Goal: Task Accomplishment & Management: Use online tool/utility

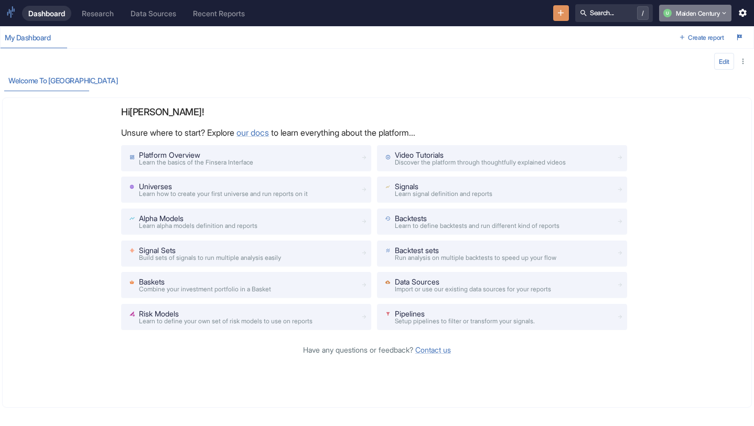
click at [704, 8] on button "U Maiden Century" at bounding box center [695, 13] width 72 height 17
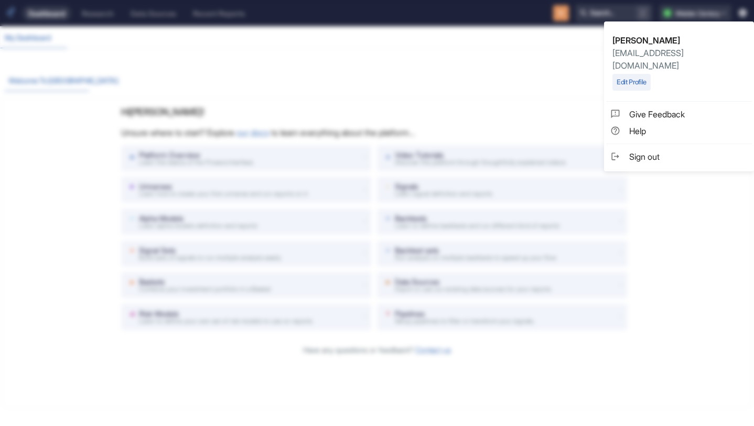
click at [529, 66] on div at bounding box center [377, 213] width 754 height 426
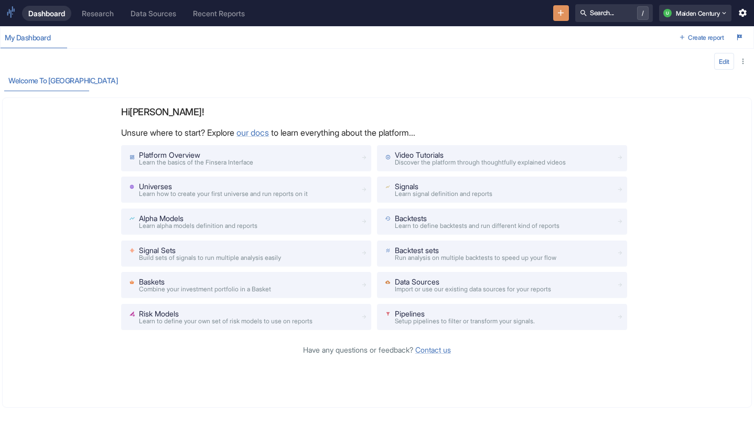
click at [556, 15] on icon "New Resource" at bounding box center [561, 13] width 10 height 10
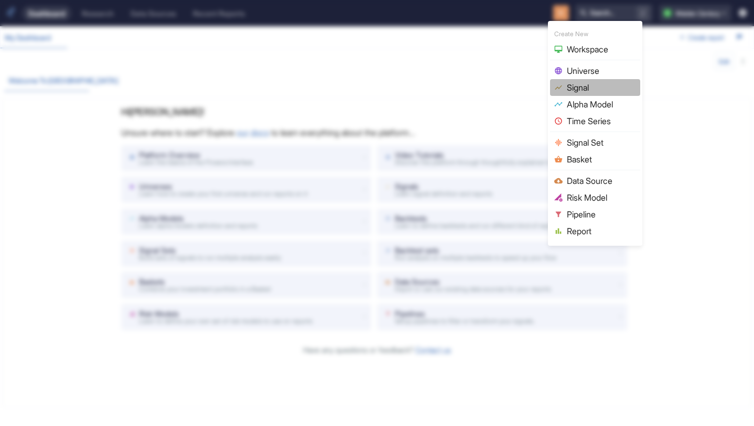
click at [594, 84] on span "Signal" at bounding box center [601, 87] width 69 height 13
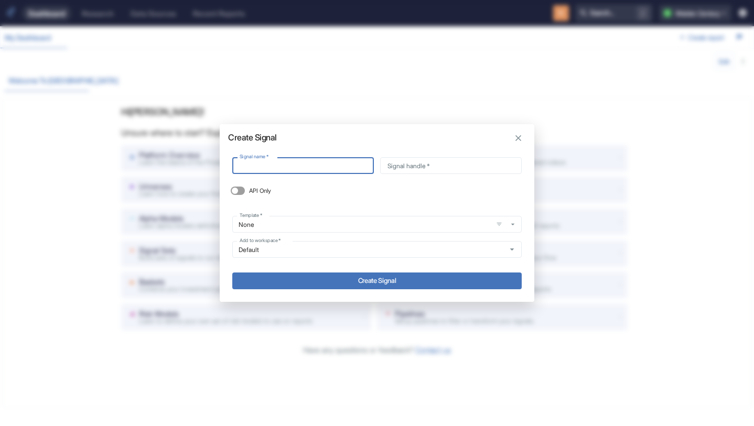
type input "F"
type input "f"
type input "FC"
type input "fc"
type input "FCT"
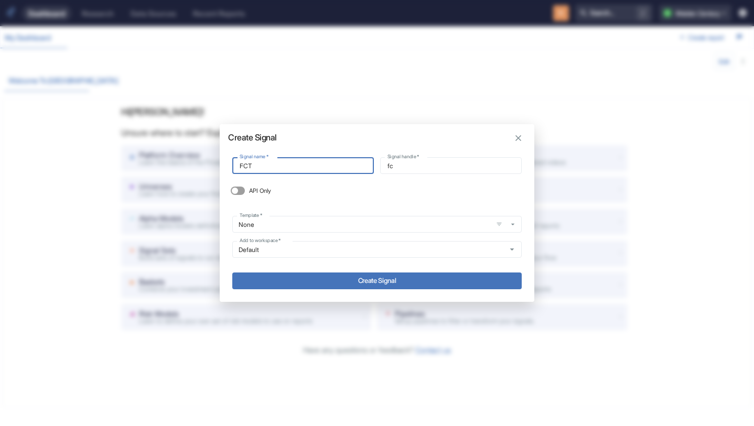
type input "fct"
type input "FCT."
type input "fct_"
type input "FCT.T"
type input "fct_t"
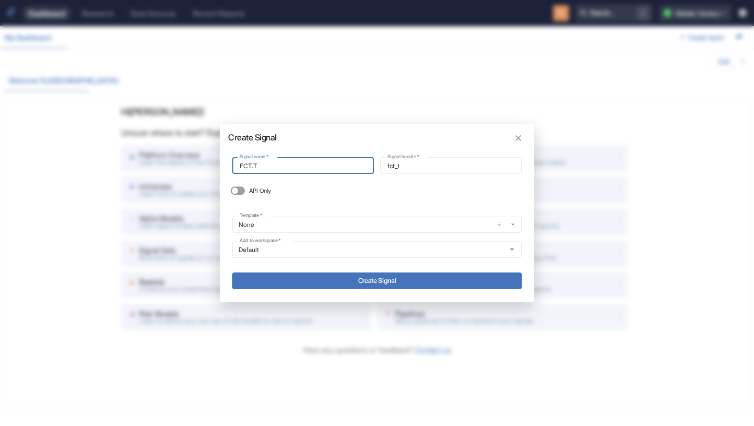
type input "FCT.TE"
type input "fct_te"
type input "FCT.TES"
type input "fct_tes"
type input "FCT.TEST"
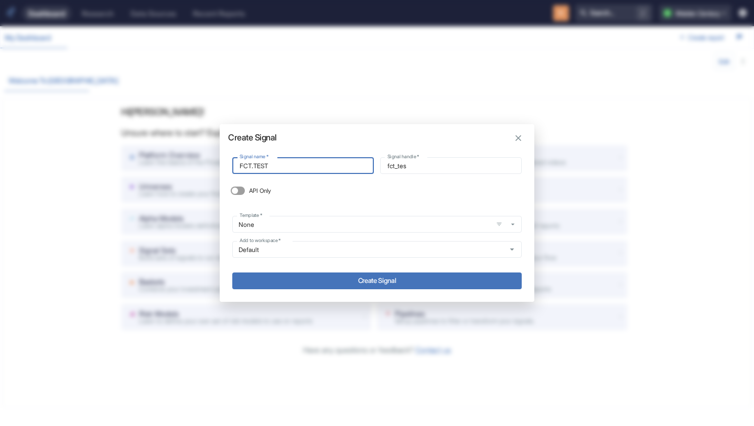
type input "fct_test"
type input "FCT.TEST."
type input "fct_test_"
type input "FCT.TEST.V"
type input "fct_test_v"
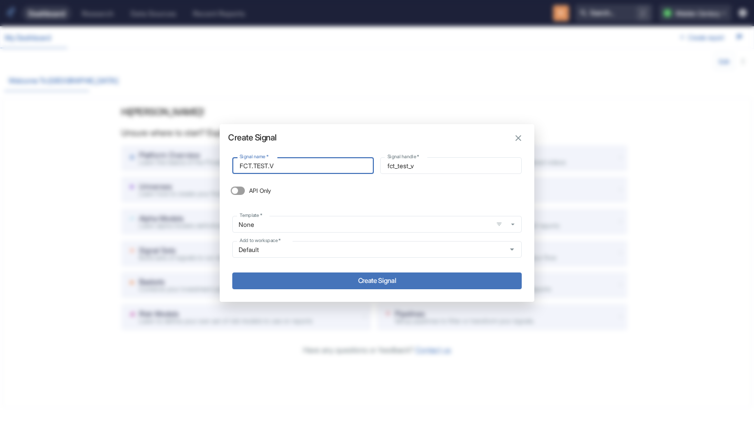
type input "FCT.TEST.V2"
type input "fct_test_v2"
type input "FCT.TEST.V2."
type input "fct_test_v2_"
type input "FCT.TEST.V2.S"
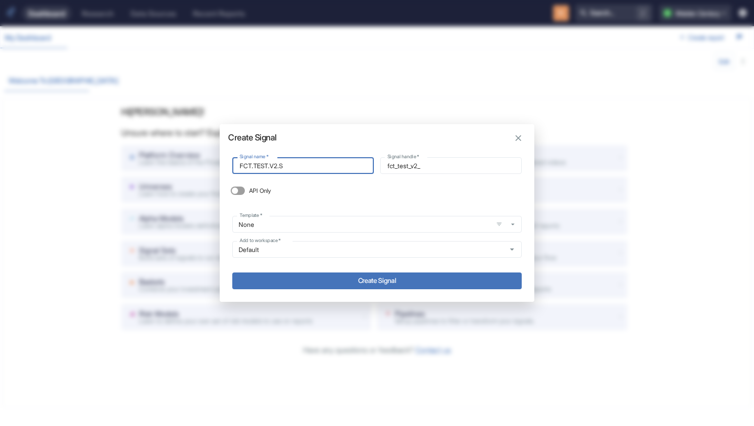
type input "fct_test_v2_s"
type input "[DOMAIN_NAME]"
type input "fct_test_v2_so"
type input "FCT.TEST.V2.SOI"
type input "fct_test_v2_soi"
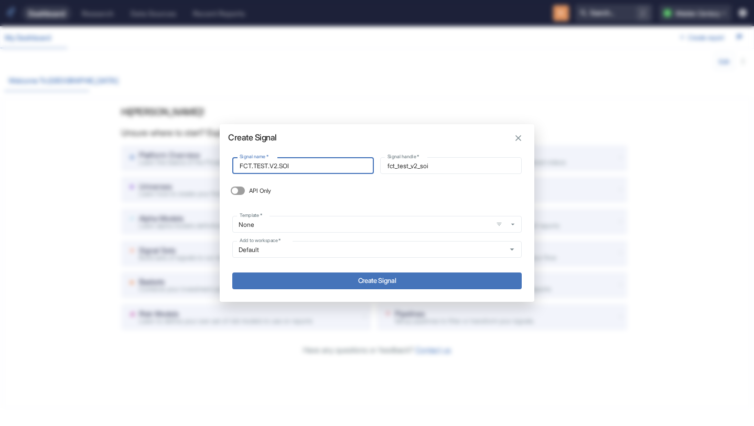
type input "FCT.TEST.V2.SOIT"
type input "fct_test_v2_soit"
type input "FCT.TEST.V2.SOI"
type input "fct_test_v2_soi"
type input "[DOMAIN_NAME]"
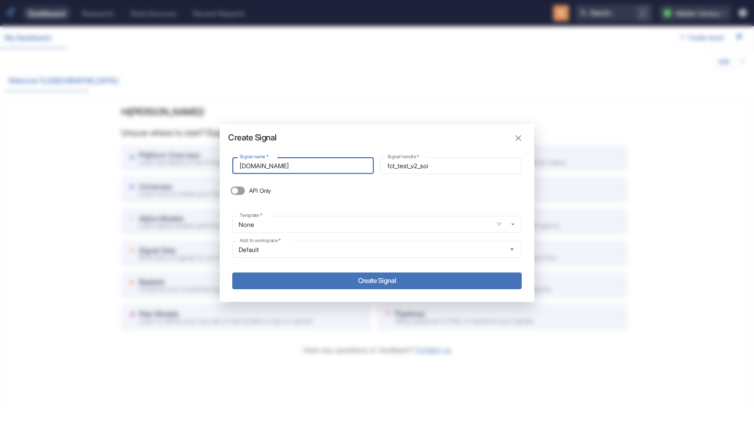
type input "fct_test_v2_so"
type input "FCT.TEST.V2.S"
type input "fct_test_v2_s"
type input "FCT.TEST.V2.SP"
type input "fct_test_v2_sp"
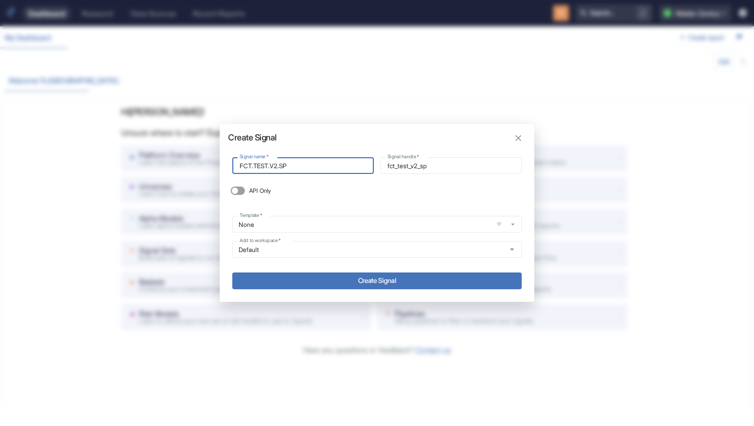
type input "FCT.TEST.V2.SPI"
type input "fct_test_v2_spi"
type input "FCT.TEST.V2.SPIT"
type input "fct_test_v2_spit"
type input "FCT.TEST.V2.SPIT"
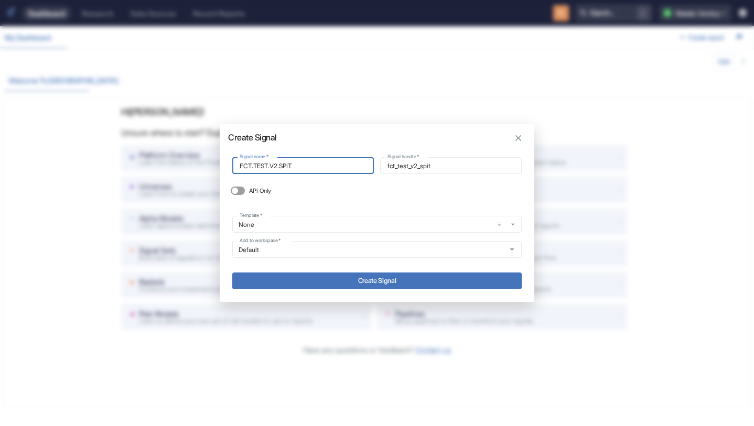
click at [368, 279] on button "Create Signal" at bounding box center [377, 281] width 290 height 17
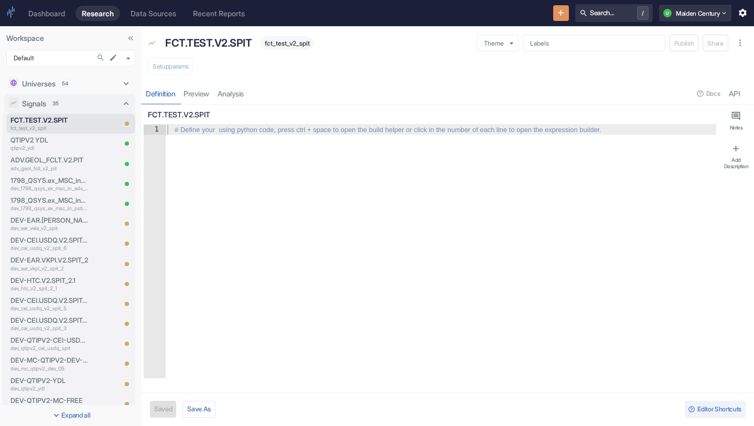
click at [233, 158] on div at bounding box center [440, 262] width 551 height 274
type textarea "x"
type textarea "f"
type textarea "x"
type textarea "fc"
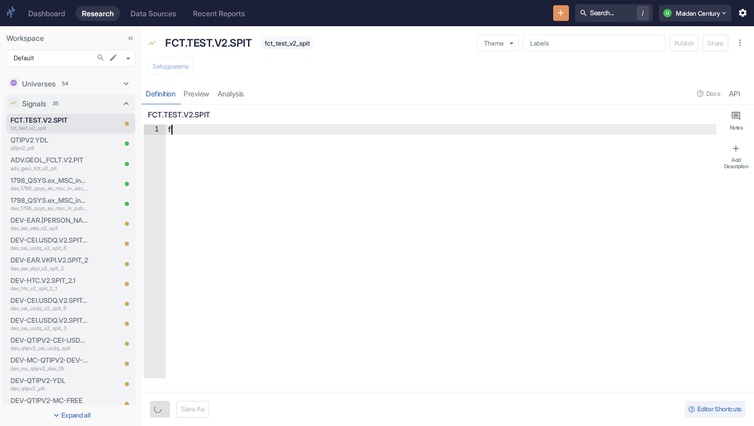
type textarea "x"
type textarea "fct"
type textarea "x"
type textarea "fct_"
type textarea "x"
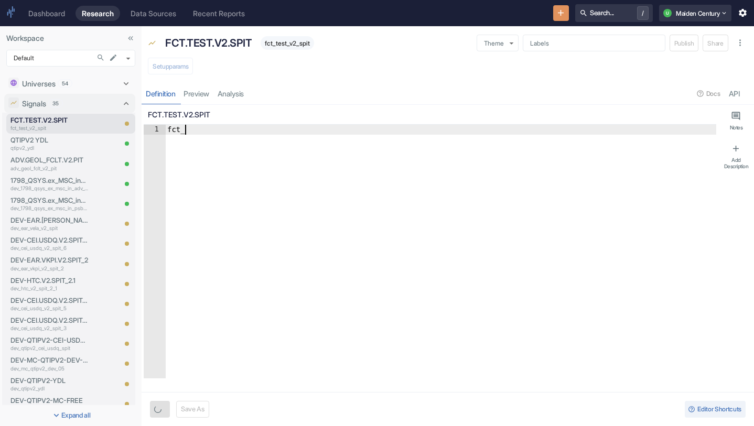
type textarea "fct_b"
type textarea "x"
type textarea "fct_bl"
type textarea "x"
type textarea "fct_ble"
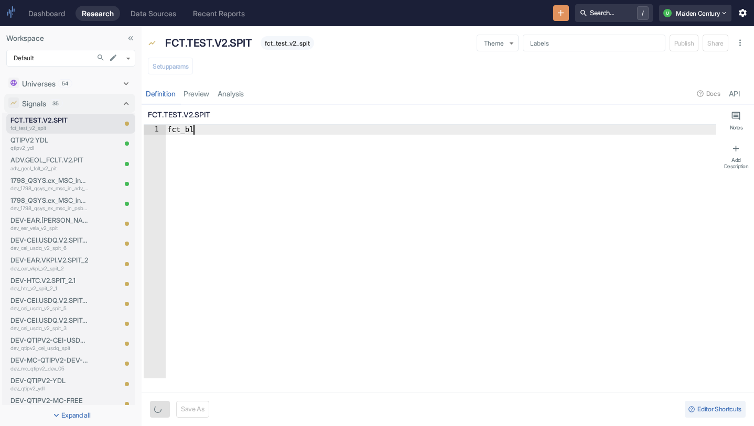
type textarea "x"
type textarea "fct_bl"
type textarea "x"
type textarea "fct_bln"
type textarea "x"
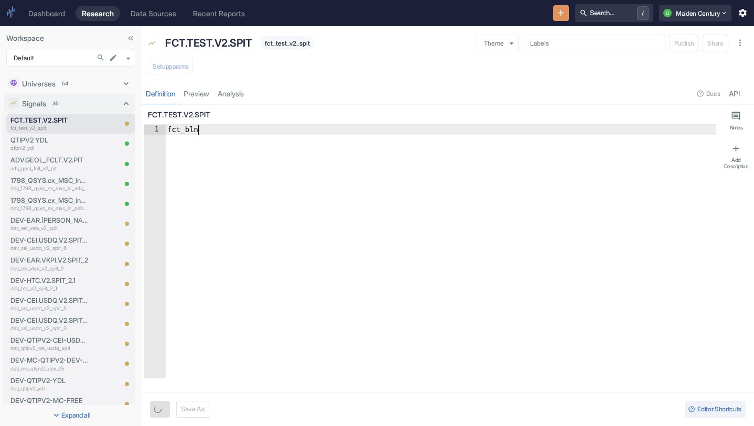
type textarea "fct_blnd"
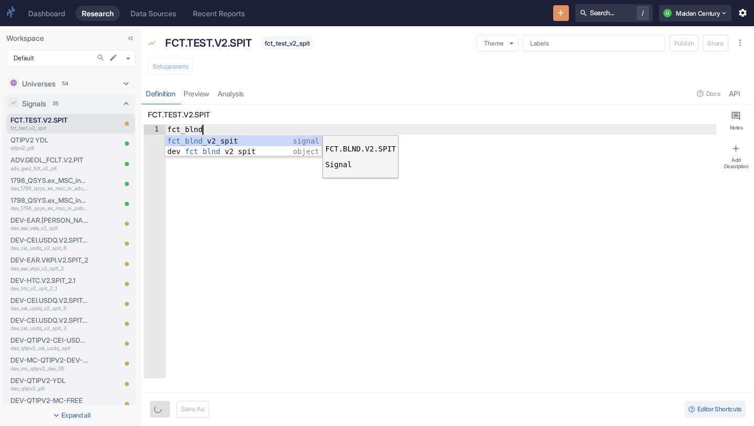
type textarea "x"
type textarea "signals.fct_blnd_v2_spit"
type textarea "x"
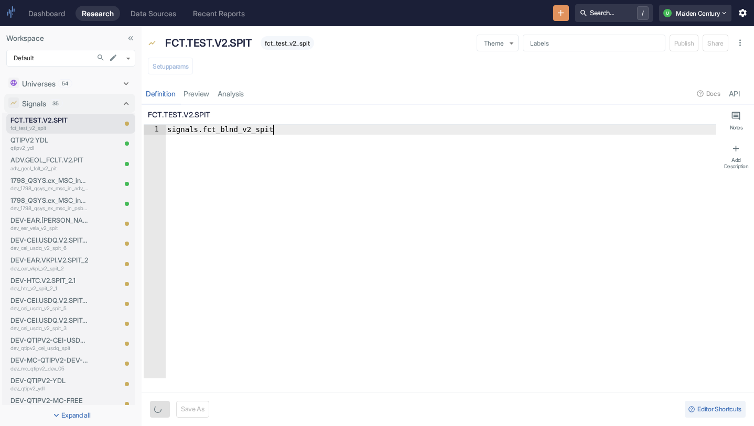
type textarea "signals.fct_blnd_v2_spit."
type textarea "x"
type textarea "signals.fct_blnd_v2_spit.q"
type textarea "x"
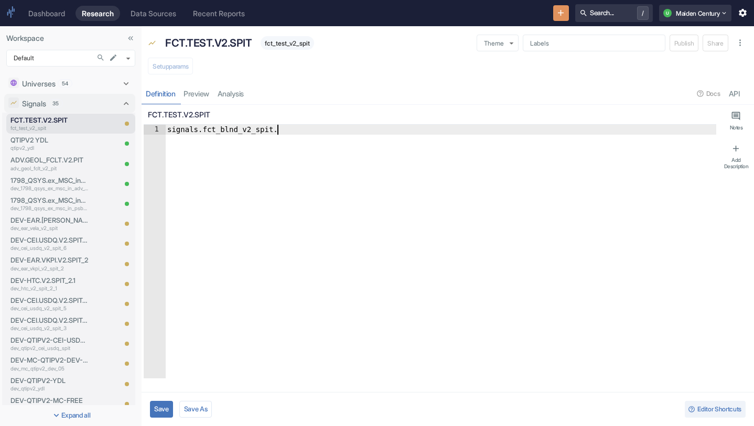
type textarea "signals.fct_blnd_v2_spit.qt"
type textarea "x"
type textarea "signals.fct_blnd_v2_spit.qti"
type textarea "x"
type textarea "signals.fct_blnd_v2_spit.qtip"
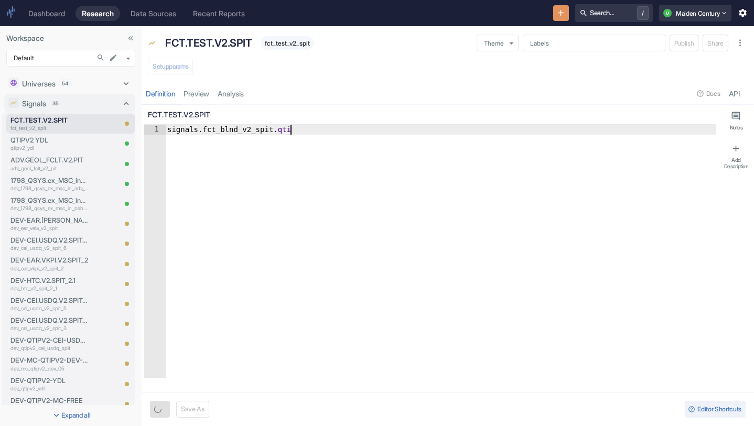
type textarea "x"
type textarea "signals.fct_blnd_v2_spit.qtip_"
type textarea "x"
type textarea "signals.fct_blnd_v2_spit.qtip_s"
type textarea "x"
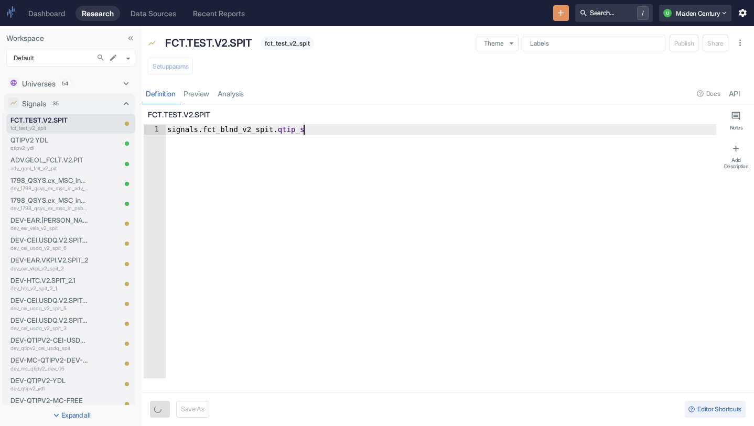
type textarea "signals.fct_blnd_v2_spit.qtip_sc"
type textarea "x"
type textarea "signals.fct_blnd_v2_spit.qtip_sco"
type textarea "x"
type textarea "signals.fct_blnd_v2_spit.qtip_scor"
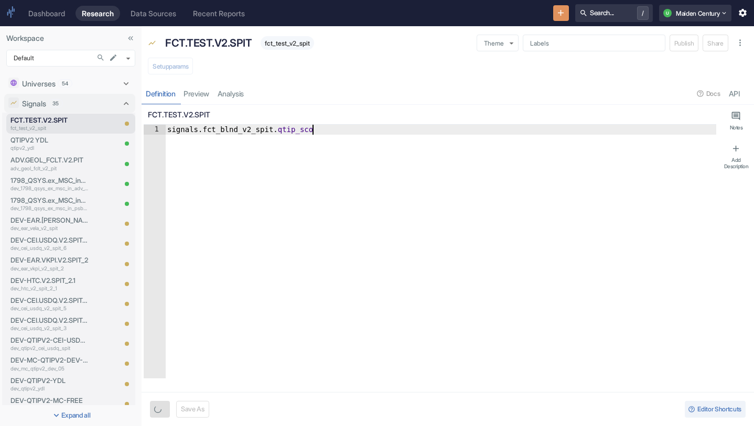
type textarea "x"
type textarea "signals.fct_blnd_v2_spit.qtip_score"
click at [314, 216] on div "signals . fct_blnd_v2_spit . qtip_score" at bounding box center [440, 262] width 551 height 274
type textarea "x"
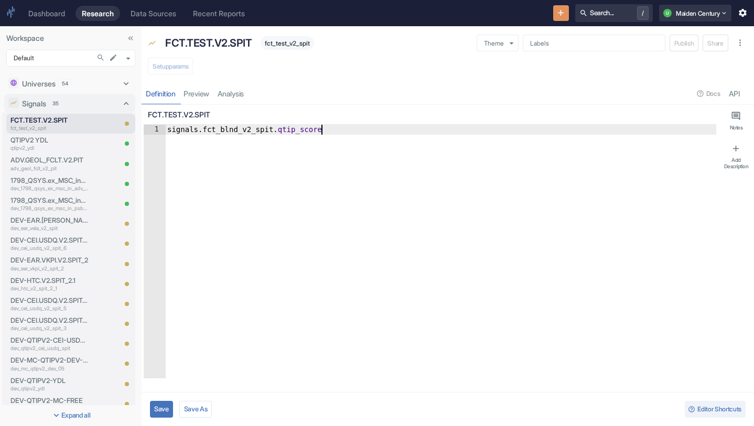
type textarea "signals.fct_blnd_v2_spit.qtip_score"
click at [157, 412] on button "Save" at bounding box center [161, 409] width 23 height 17
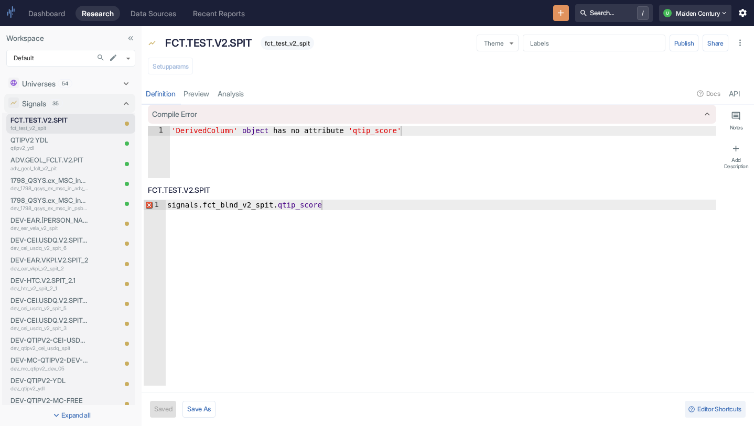
type textarea "x"
click at [255, 227] on div "signals . fct_blnd_v2_spit . qtip_score" at bounding box center [440, 303] width 551 height 206
click at [205, 209] on div "signals . fct_blnd_v2_spit . qtip_score" at bounding box center [440, 303] width 551 height 206
type textarea "fct_blnd_v2_spit.qtip_score"
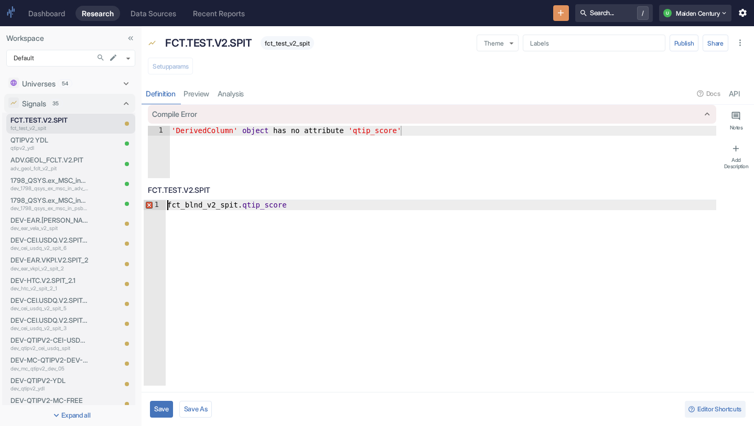
click at [164, 409] on button "Save" at bounding box center [161, 409] width 23 height 17
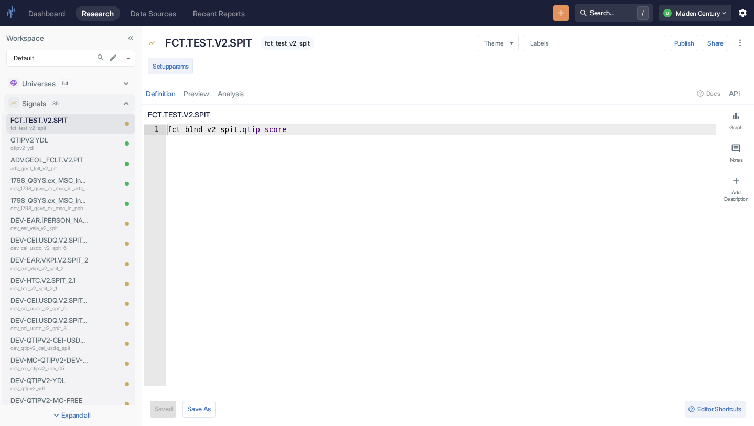
click at [188, 70] on button "Setup params" at bounding box center [170, 66] width 45 height 17
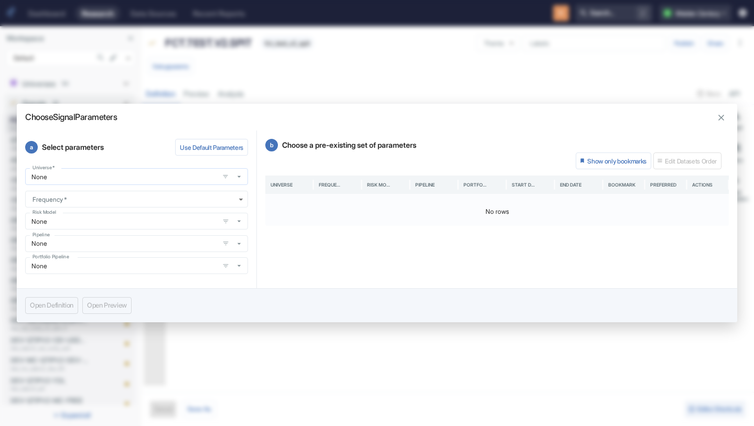
click at [123, 175] on input "None" at bounding box center [121, 177] width 187 height 9
click at [197, 203] on body "Dashboard Research Data Sources Recent Reports Search... / U Maiden Century Wor…" at bounding box center [377, 213] width 754 height 426
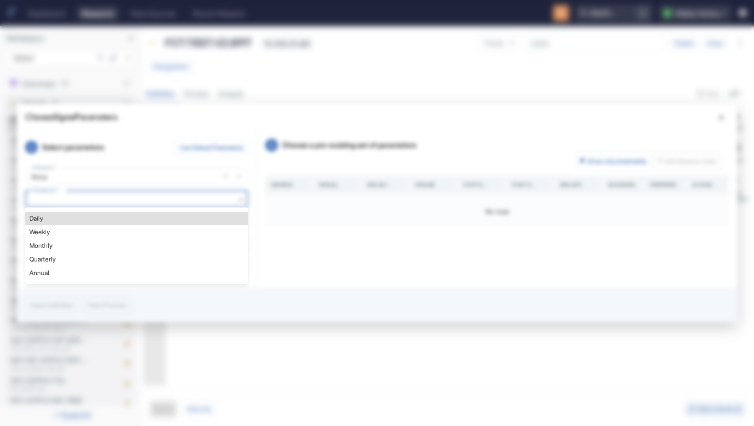
click at [138, 221] on li "Daily" at bounding box center [136, 219] width 223 height 14
type textarea "x"
type input "DAILY"
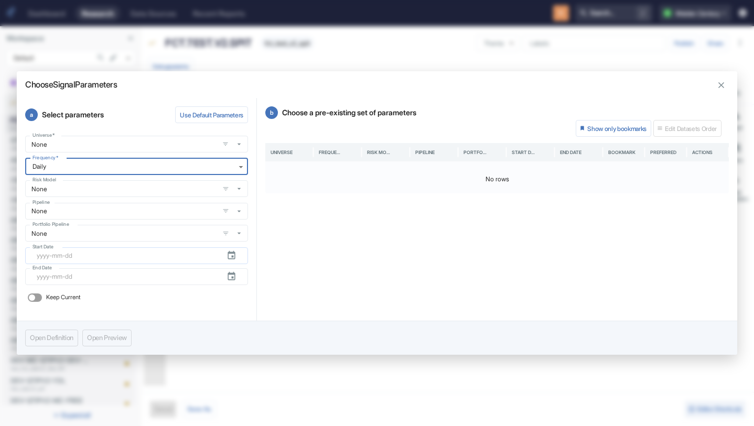
click at [90, 258] on input "Start Date" at bounding box center [127, 256] width 181 height 17
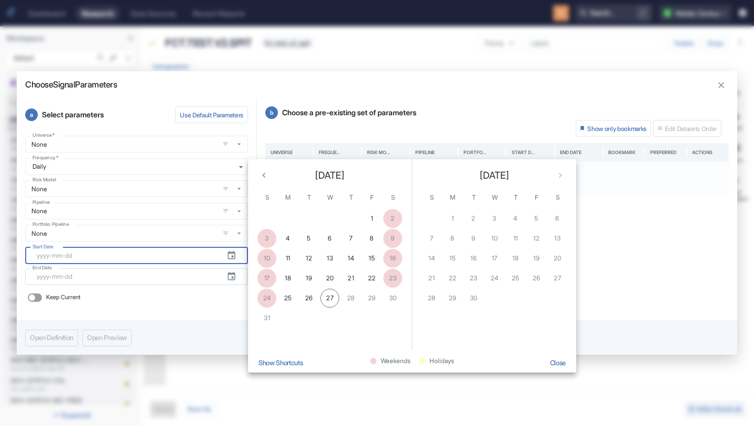
click at [196, 275] on input "End Date" at bounding box center [127, 277] width 181 height 17
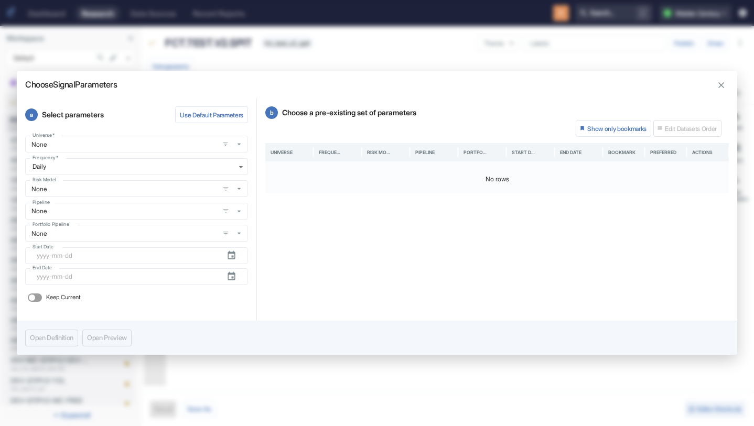
click at [191, 306] on div "a Select parameters Use Default Parameters Universe   * None Universe   * Frequ…" at bounding box center [137, 209] width 240 height 223
click at [723, 89] on icon "button" at bounding box center [722, 85] width 10 height 10
type textarea "x"
